Goal: Browse casually

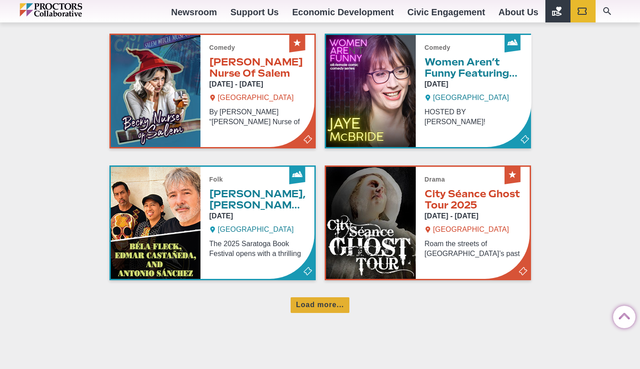
scroll to position [579, 0]
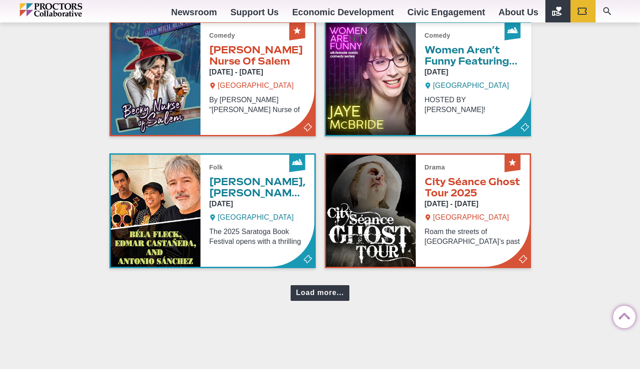
click at [319, 295] on div "Load more..." at bounding box center [320, 293] width 59 height 16
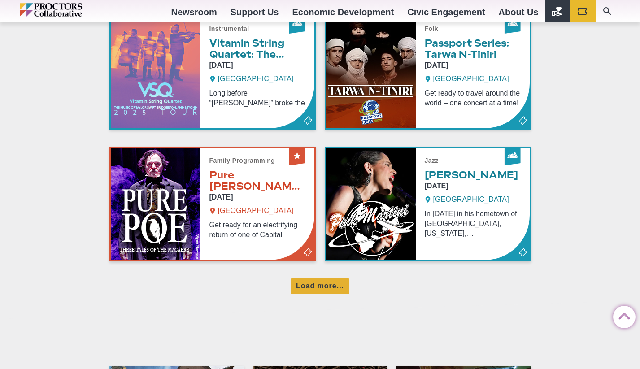
scroll to position [982, 0]
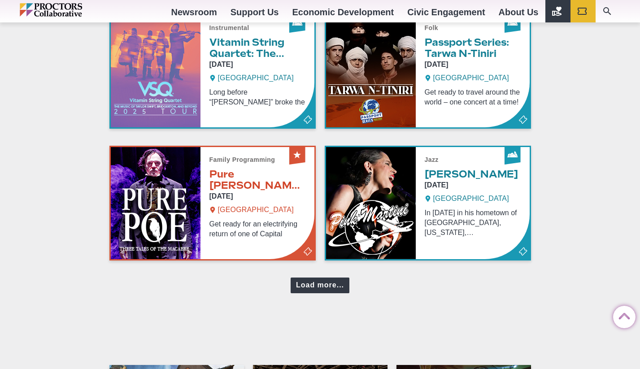
click at [319, 286] on div "Load more..." at bounding box center [320, 286] width 59 height 16
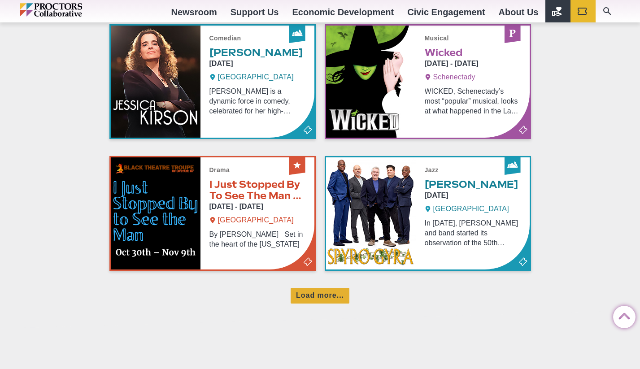
scroll to position [1381, 0]
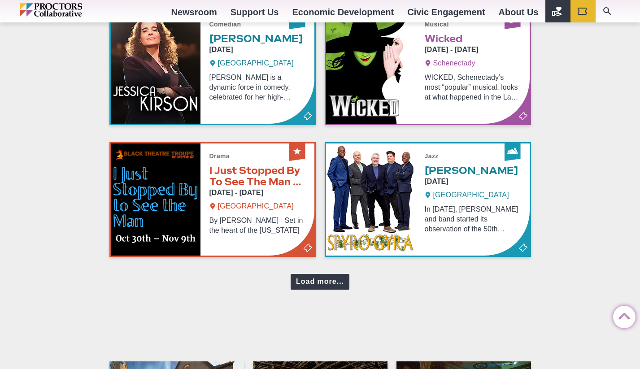
click at [337, 274] on div "Load more..." at bounding box center [320, 282] width 59 height 16
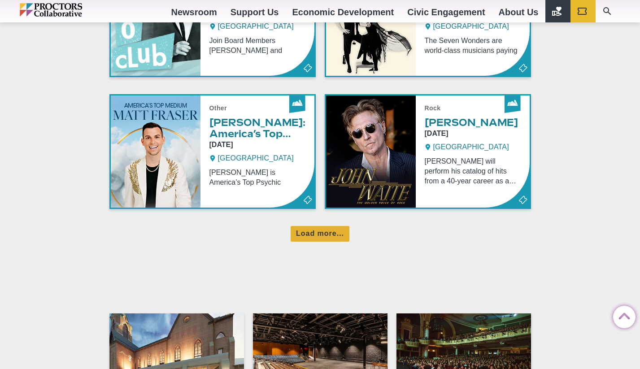
scroll to position [1832, 0]
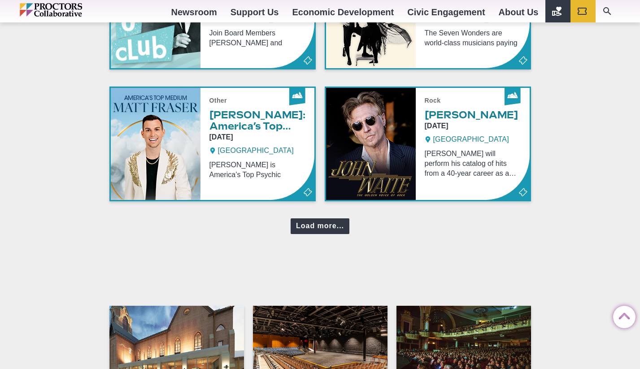
click at [336, 223] on div "Load more..." at bounding box center [320, 226] width 59 height 16
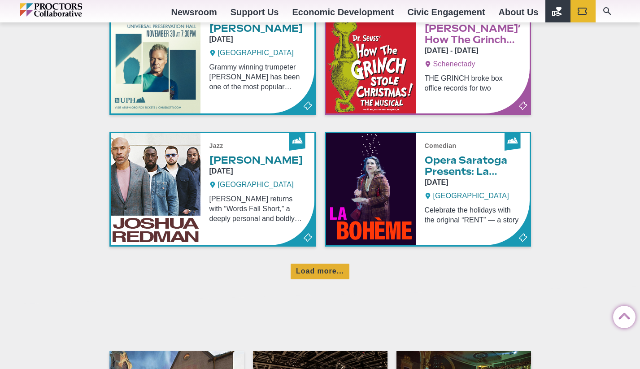
scroll to position [2205, 0]
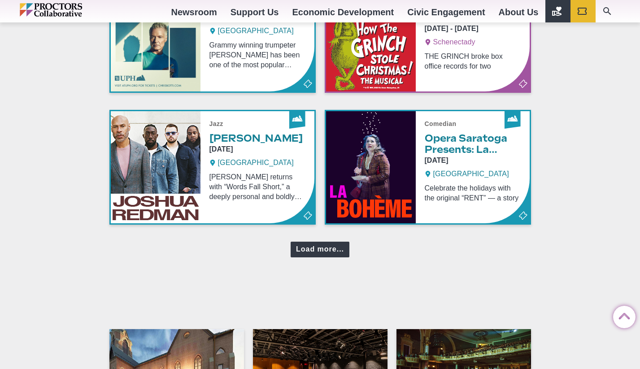
click at [338, 249] on div "Load more..." at bounding box center [320, 250] width 59 height 16
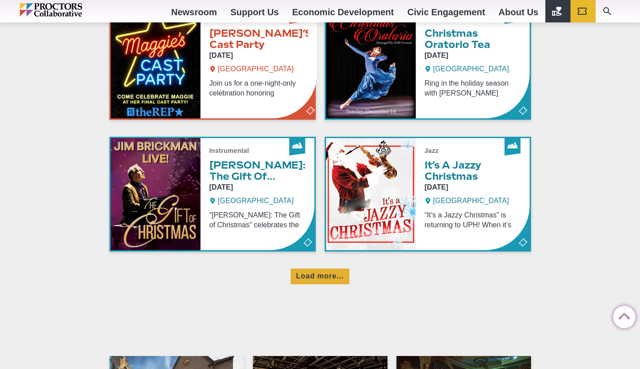
scroll to position [2579, 0]
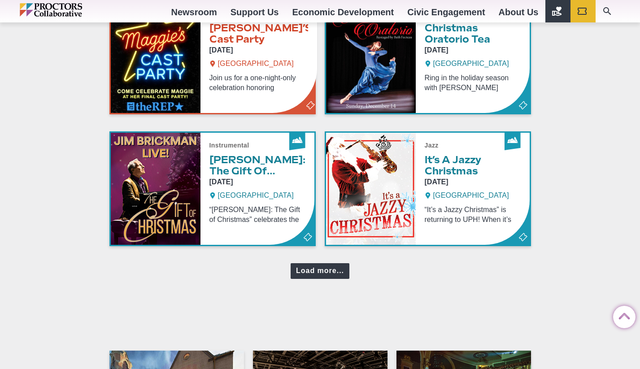
click at [309, 267] on div "Load more..." at bounding box center [320, 271] width 59 height 16
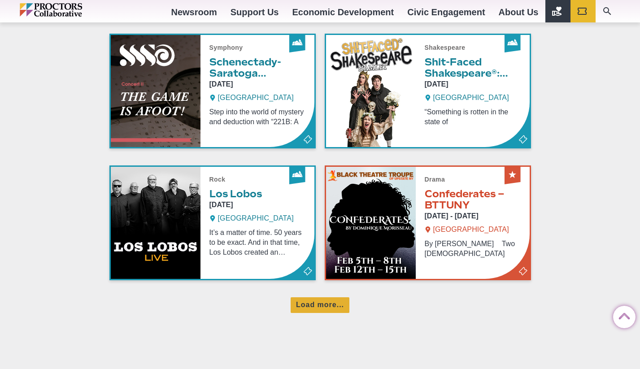
scroll to position [2949, 0]
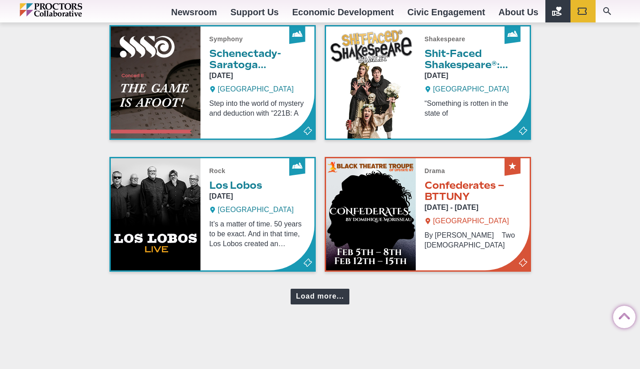
click at [343, 301] on div "Load more..." at bounding box center [320, 297] width 59 height 16
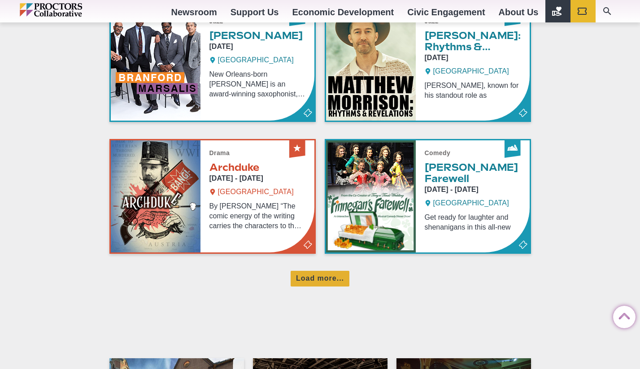
scroll to position [3368, 0]
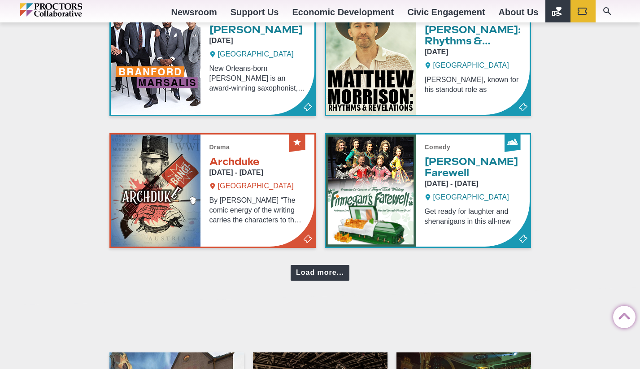
click at [331, 271] on div "Load more..." at bounding box center [320, 273] width 59 height 16
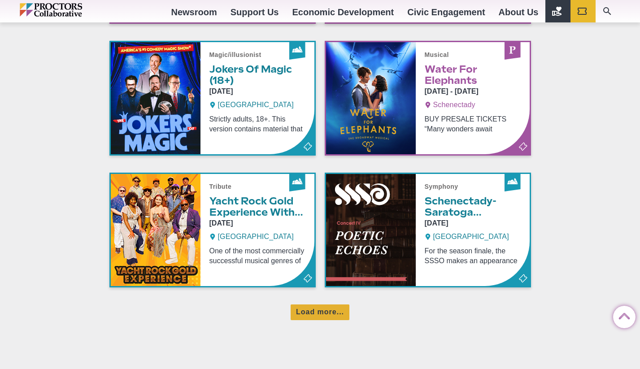
scroll to position [3728, 0]
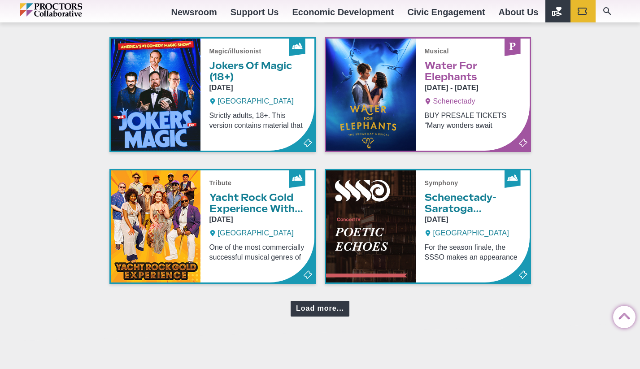
click at [331, 309] on div "Load more..." at bounding box center [320, 309] width 59 height 16
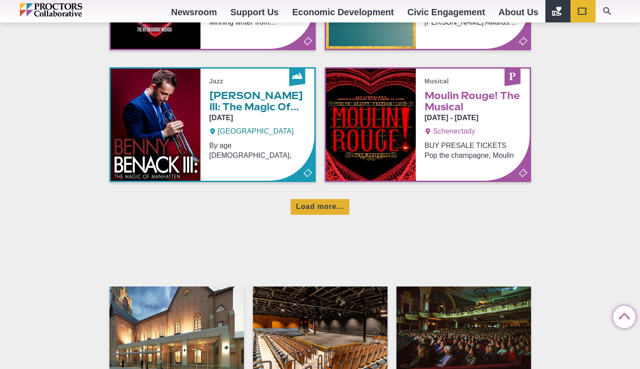
scroll to position [4227, 0]
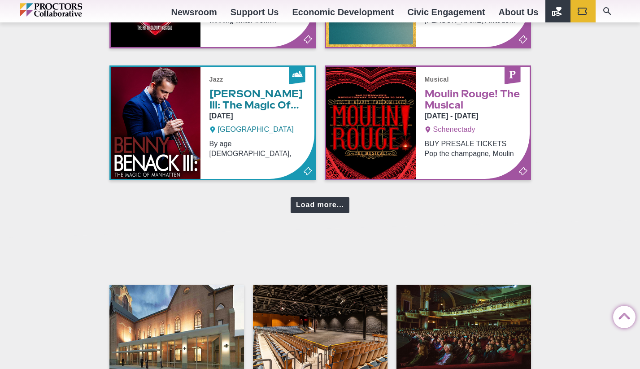
click at [325, 211] on div "Load more..." at bounding box center [320, 205] width 59 height 16
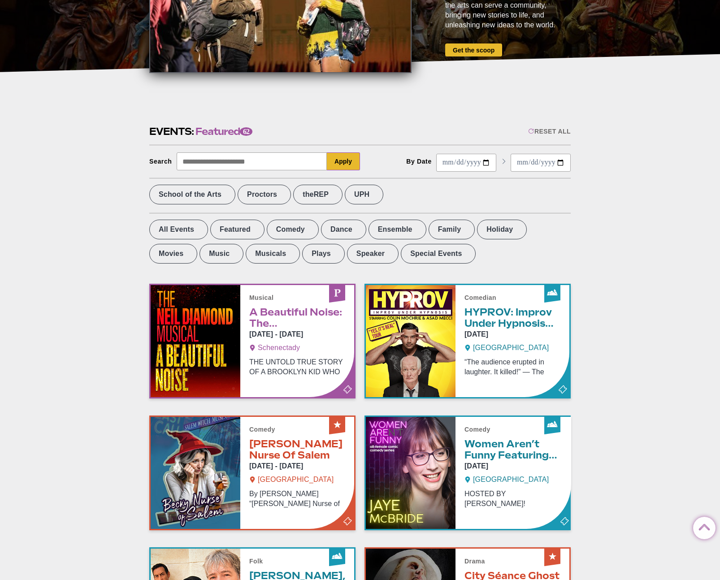
scroll to position [0, 0]
